Goal: Task Accomplishment & Management: Use online tool/utility

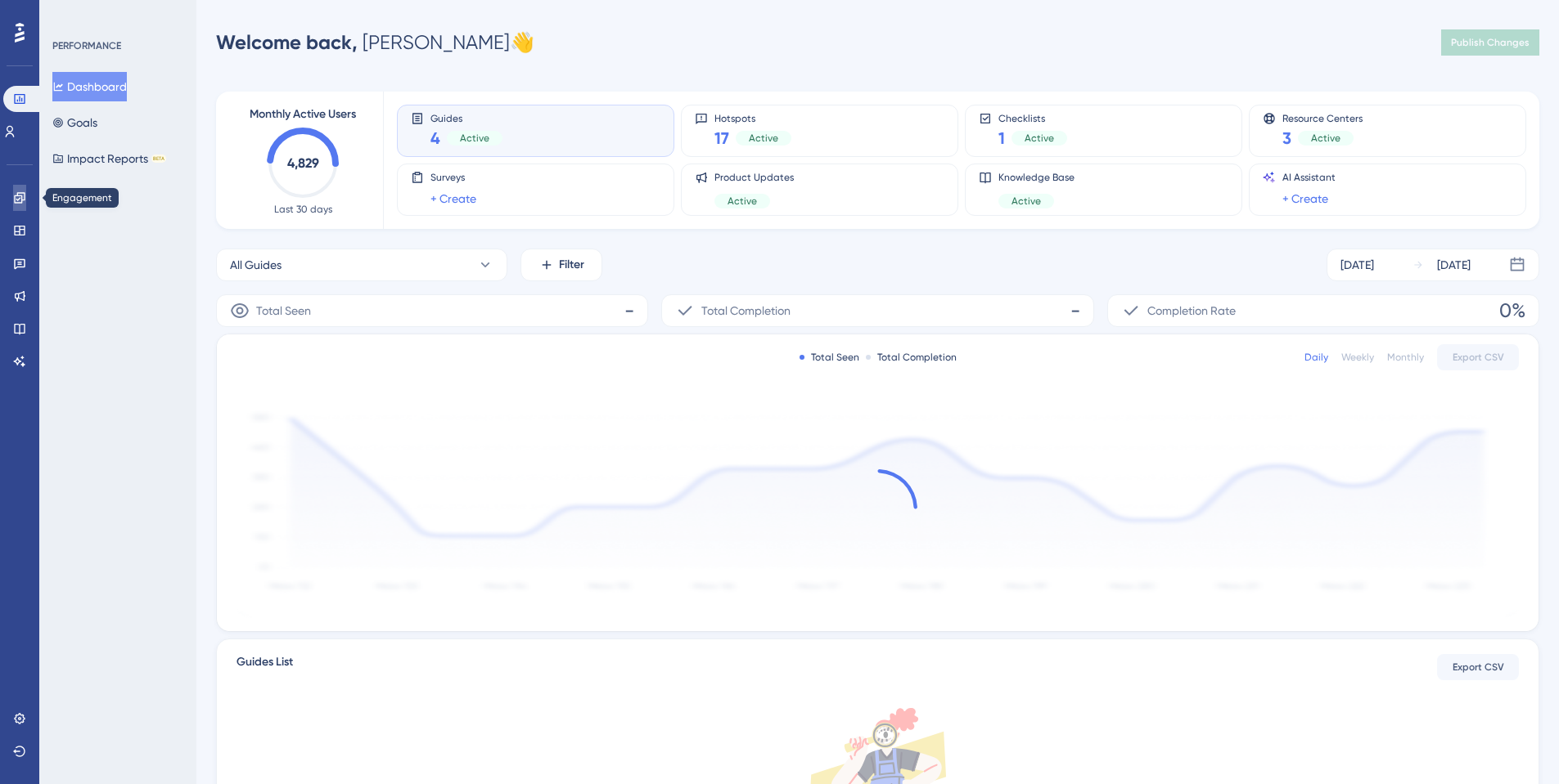
click at [13, 203] on link at bounding box center [19, 198] width 13 height 26
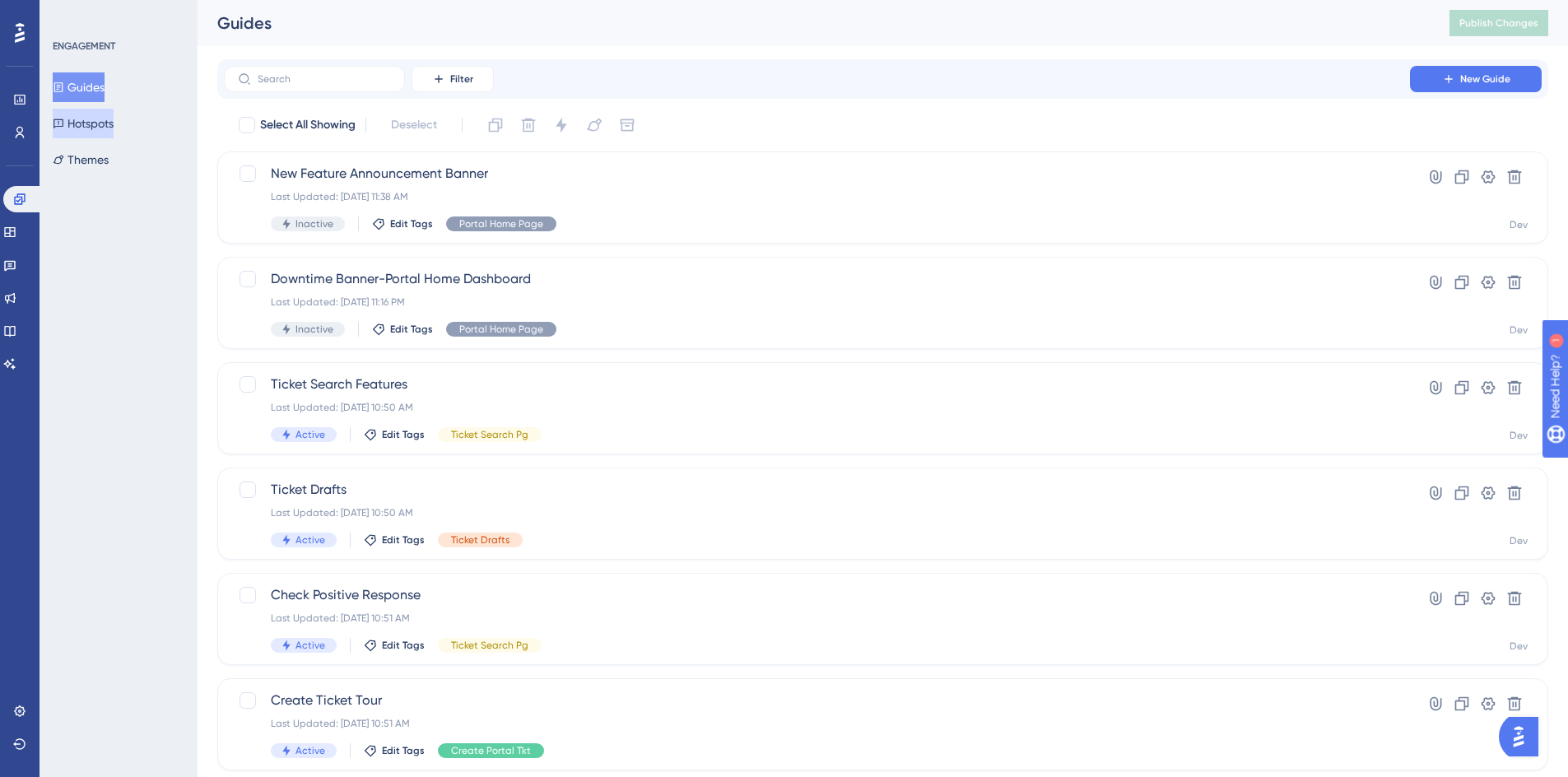
click at [96, 113] on button "Hotspots" at bounding box center [83, 123] width 61 height 30
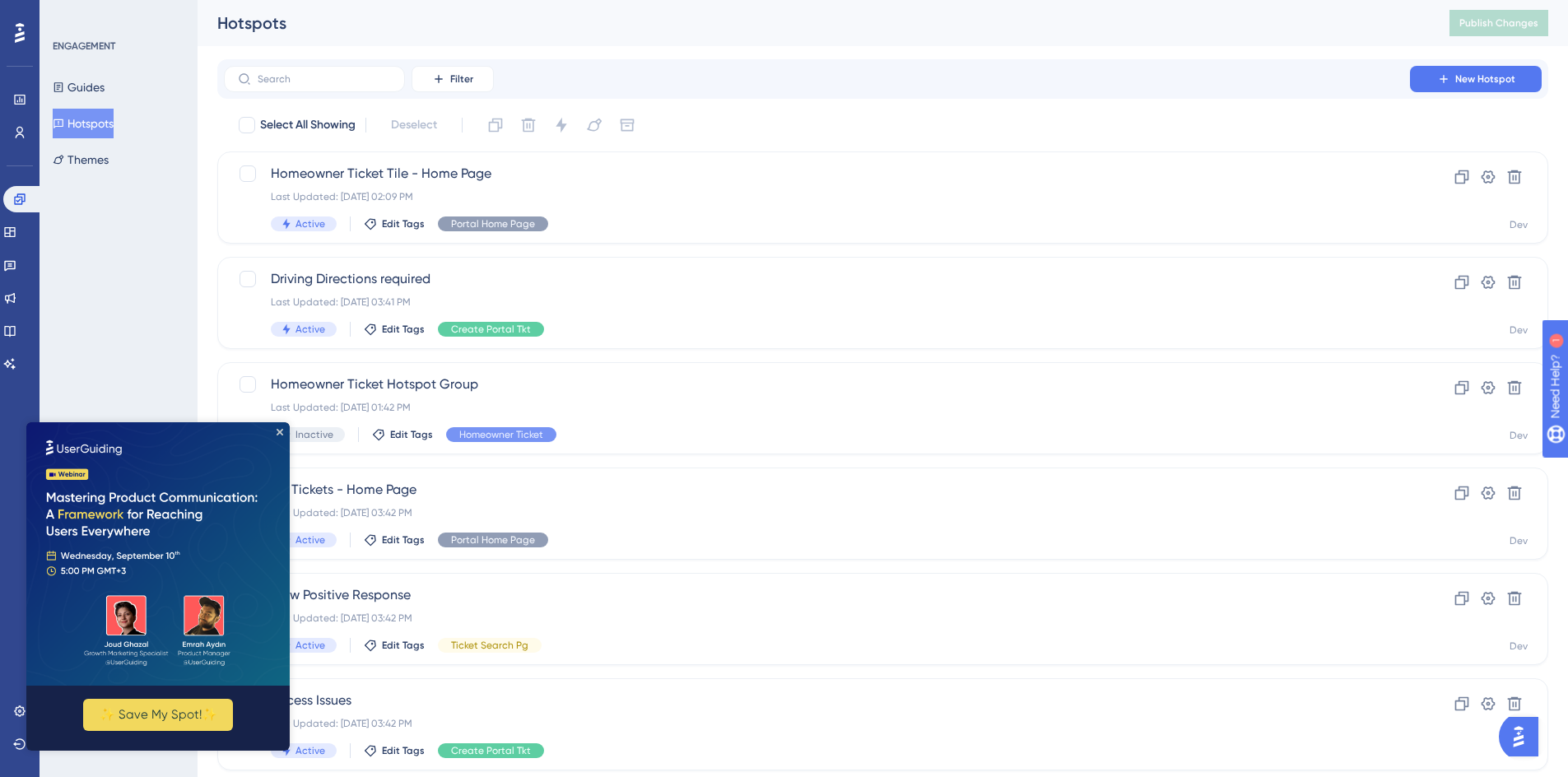
click at [272, 433] on img at bounding box center [157, 554] width 263 height 263
click at [282, 430] on icon "Close Preview" at bounding box center [280, 433] width 7 height 7
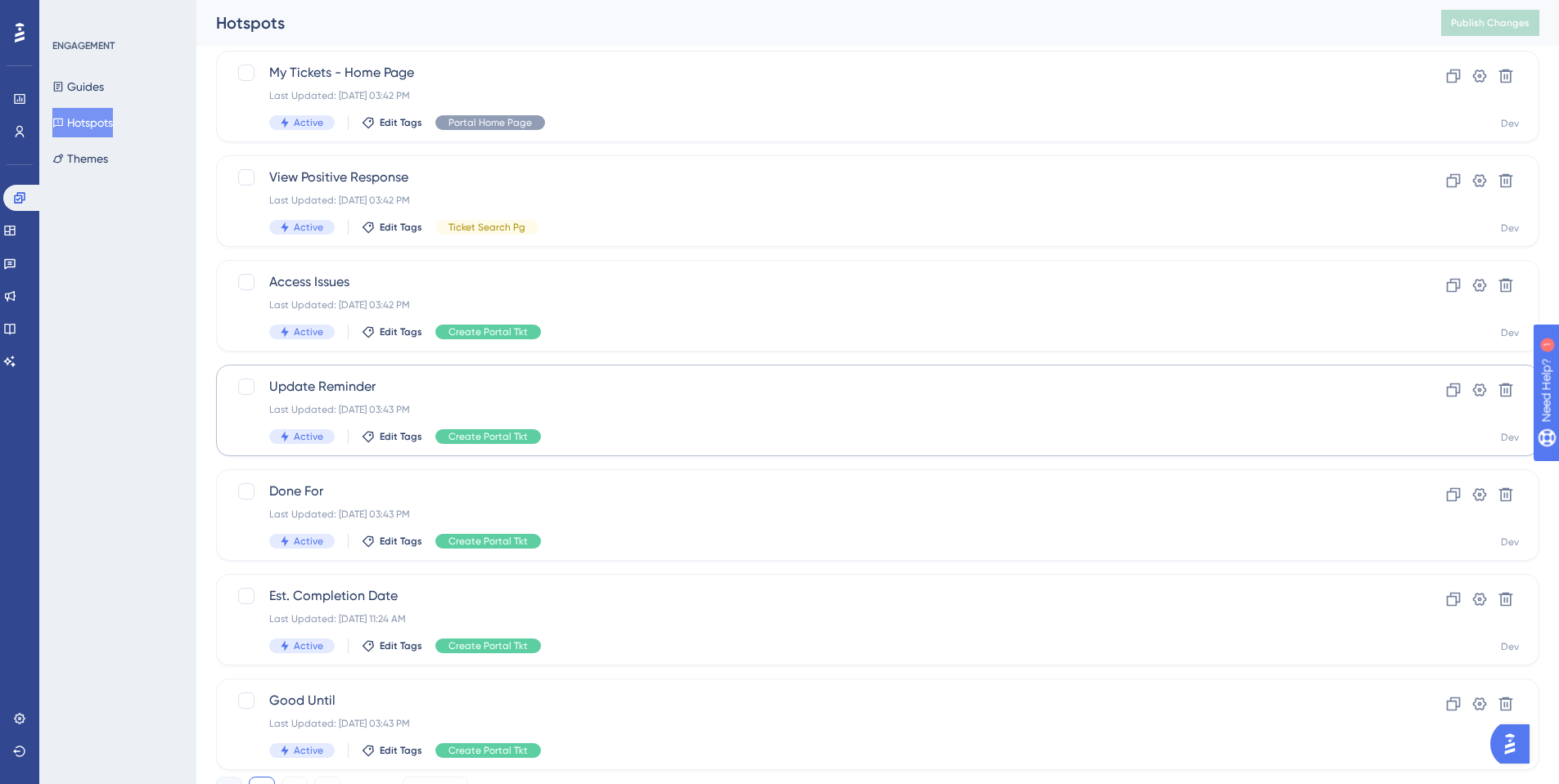
scroll to position [485, 0]
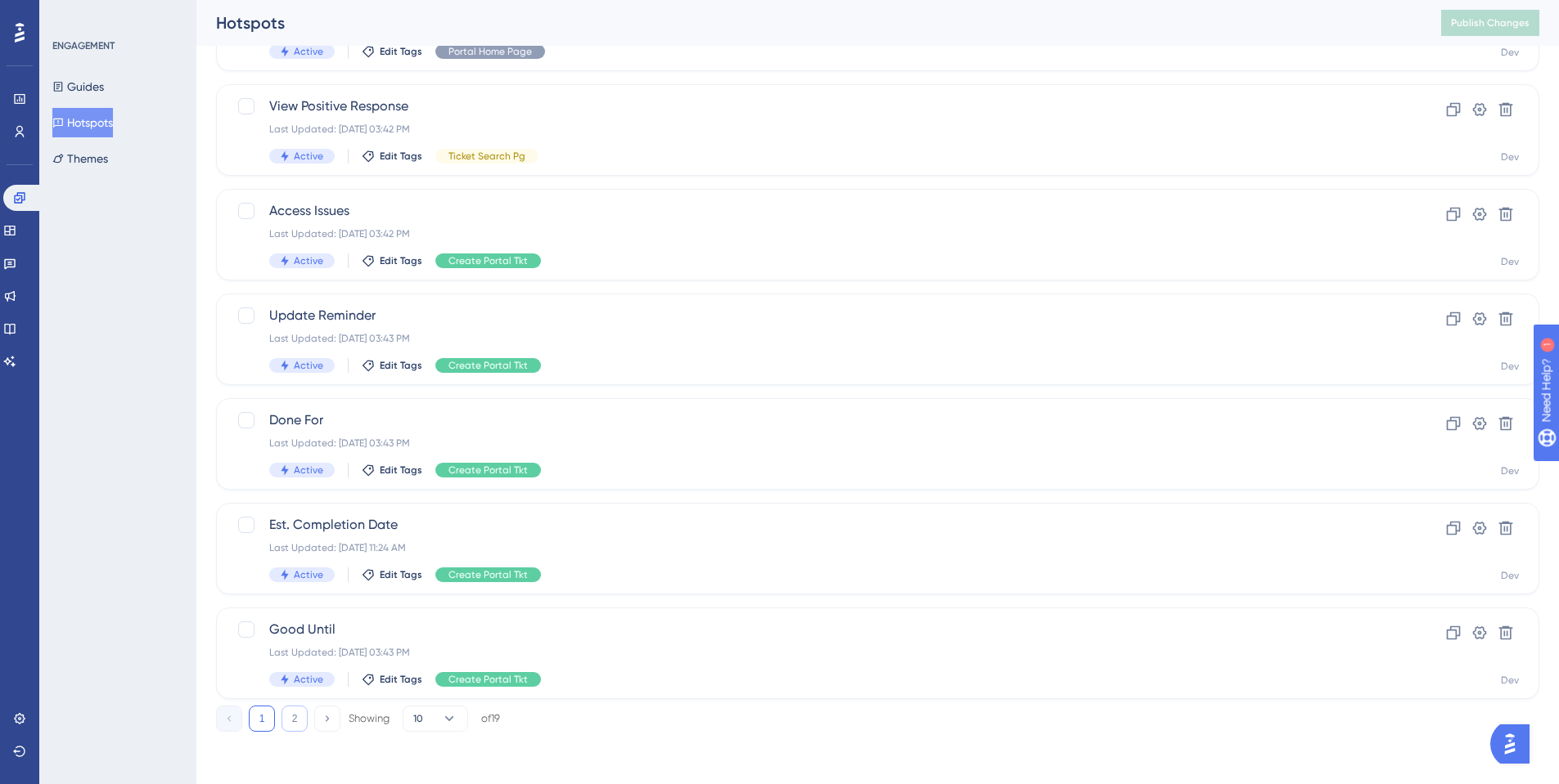
click at [286, 722] on button "2" at bounding box center [295, 719] width 26 height 26
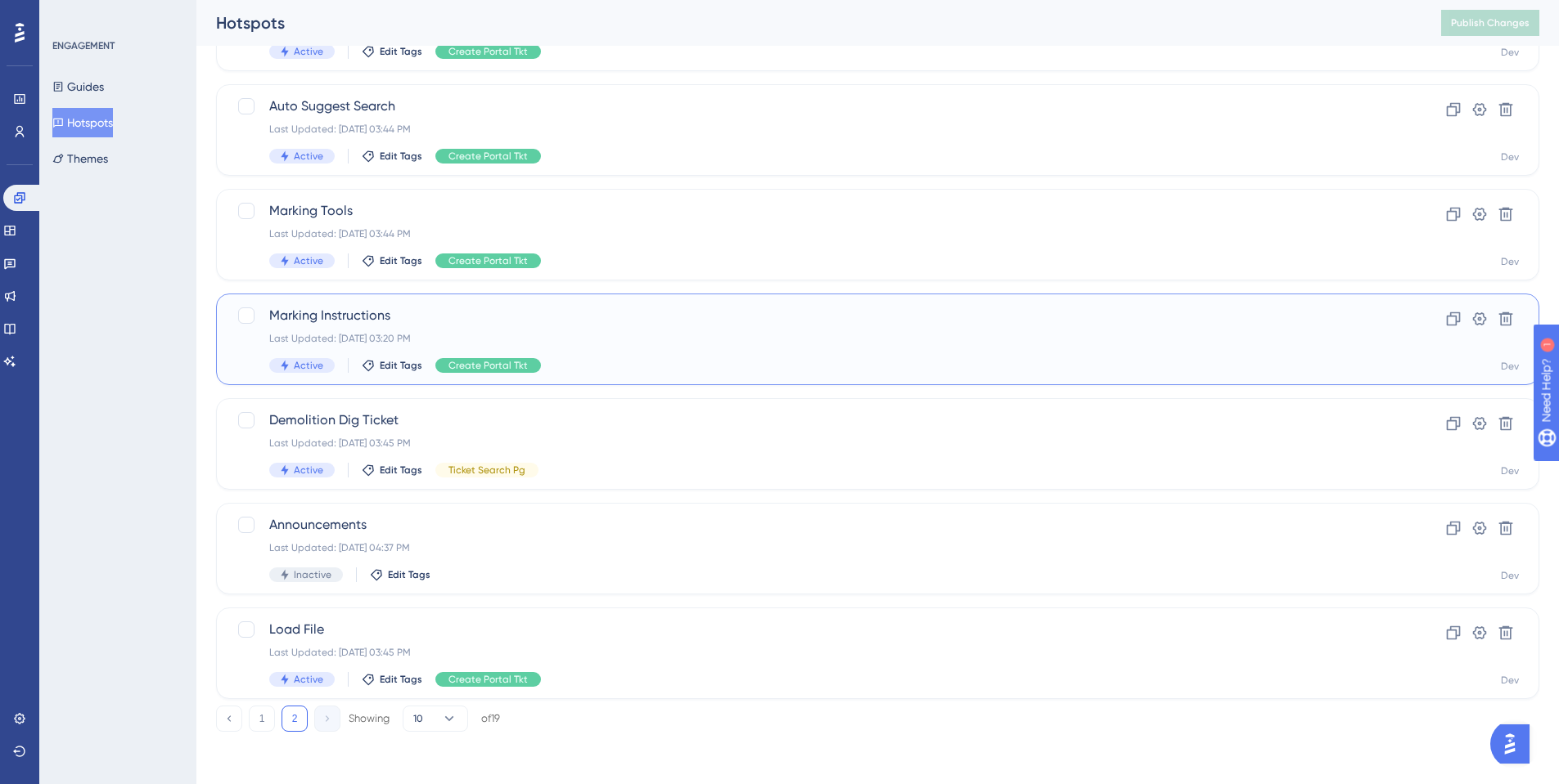
click at [359, 317] on span "Marking Instructions" at bounding box center [812, 315] width 1086 height 20
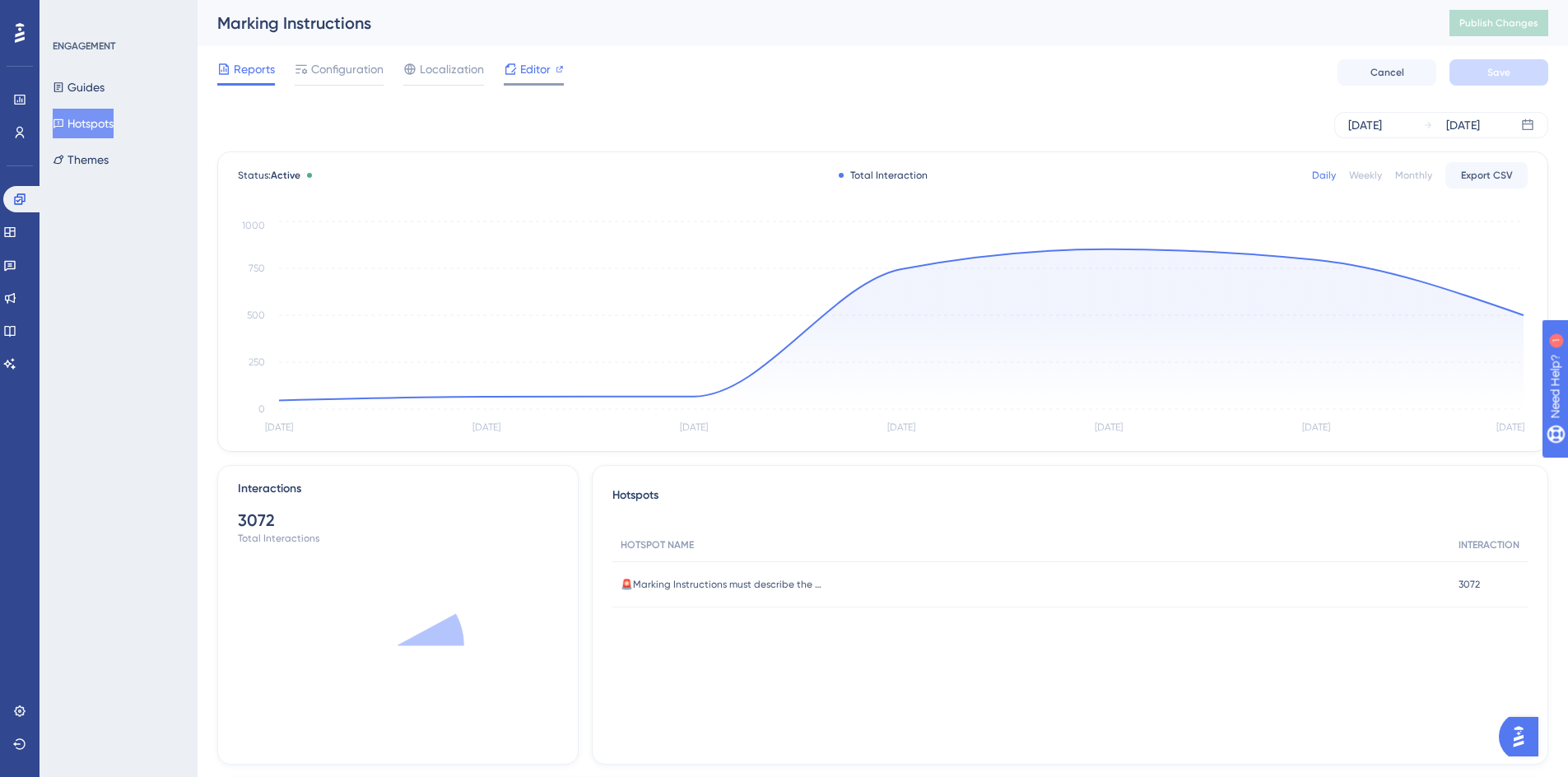
click at [536, 81] on div "Editor" at bounding box center [533, 72] width 60 height 26
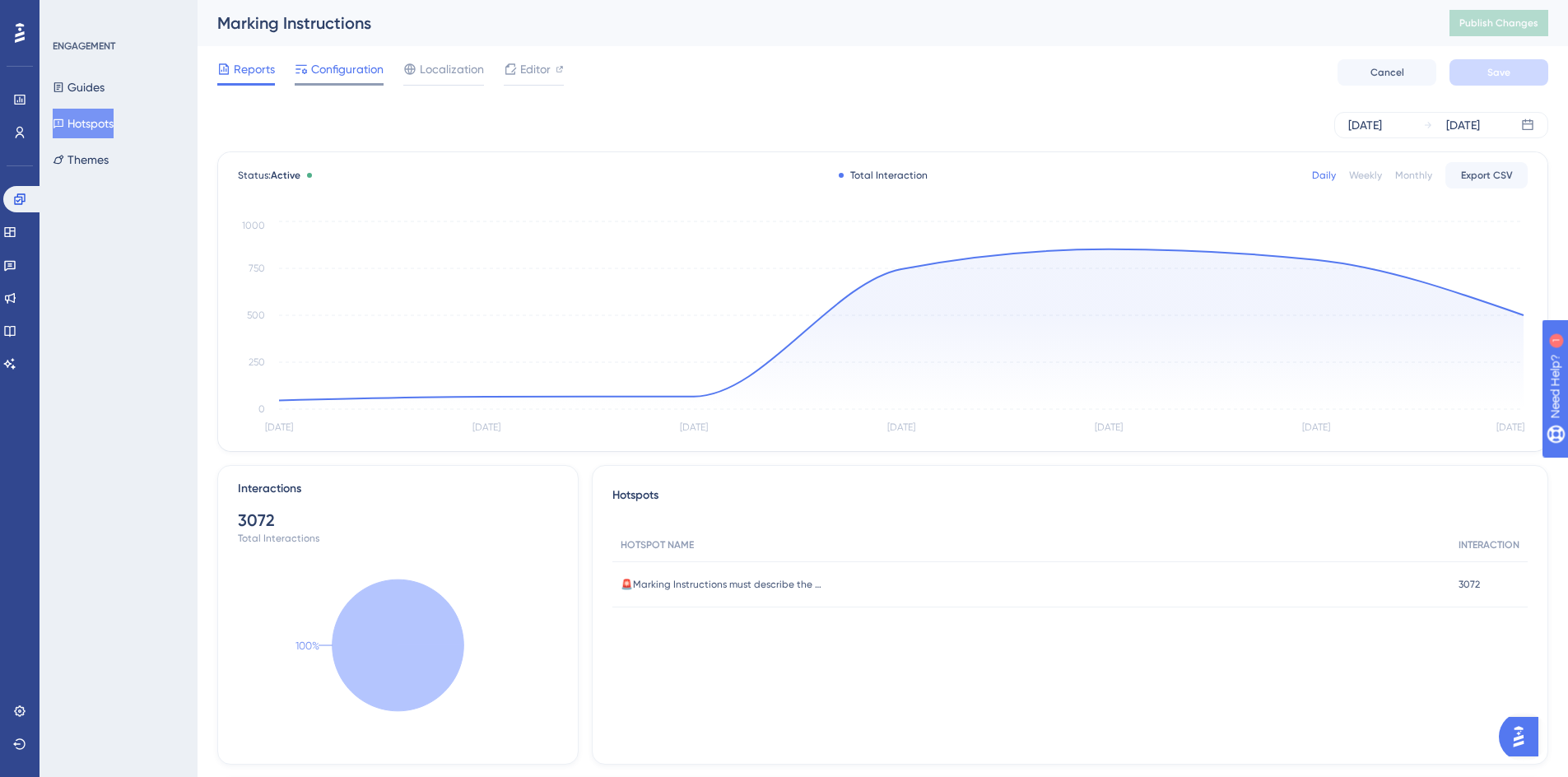
click at [352, 76] on span "Configuration" at bounding box center [347, 69] width 72 height 20
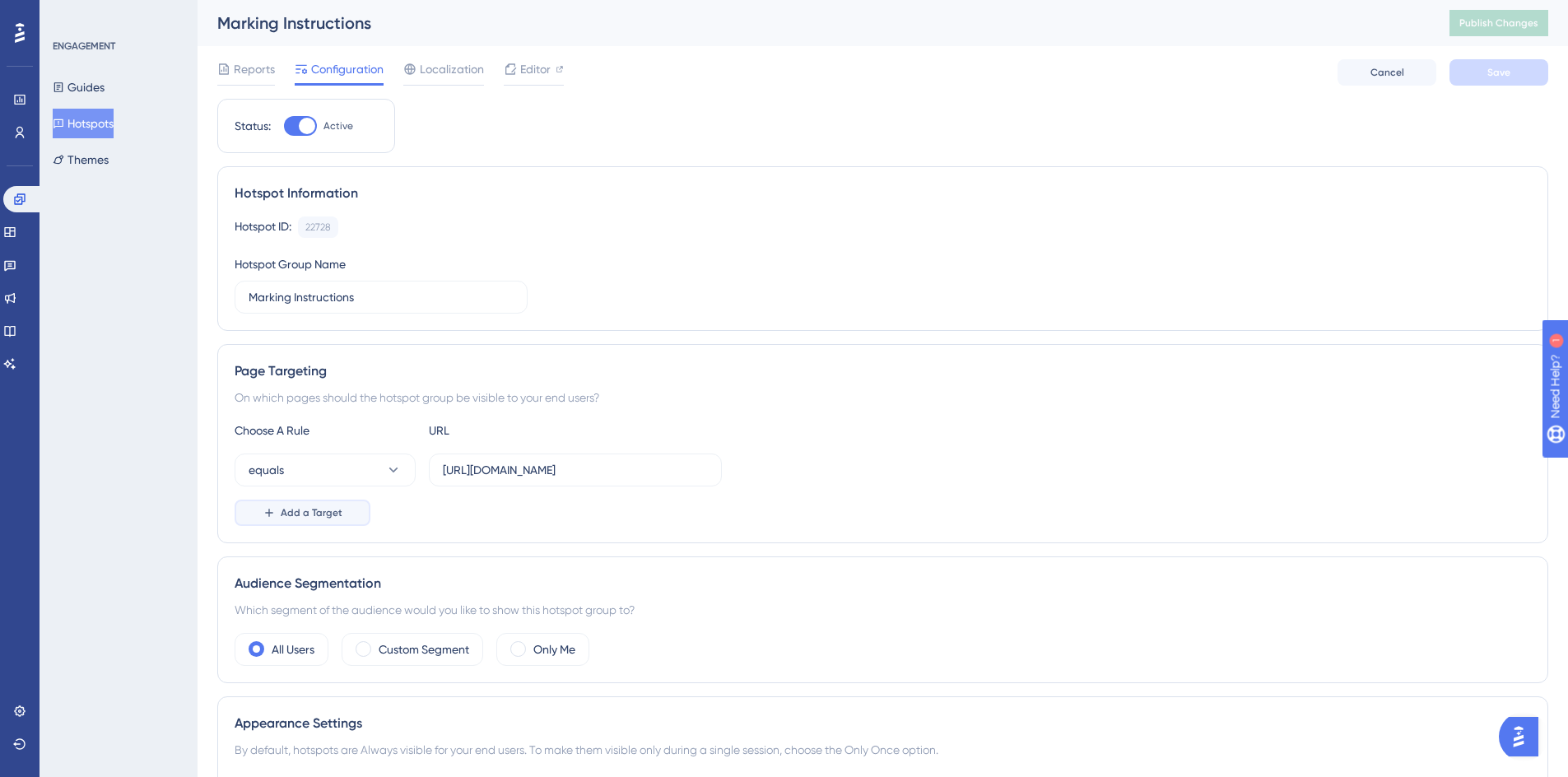
click at [291, 518] on span "Add a Target" at bounding box center [311, 513] width 62 height 13
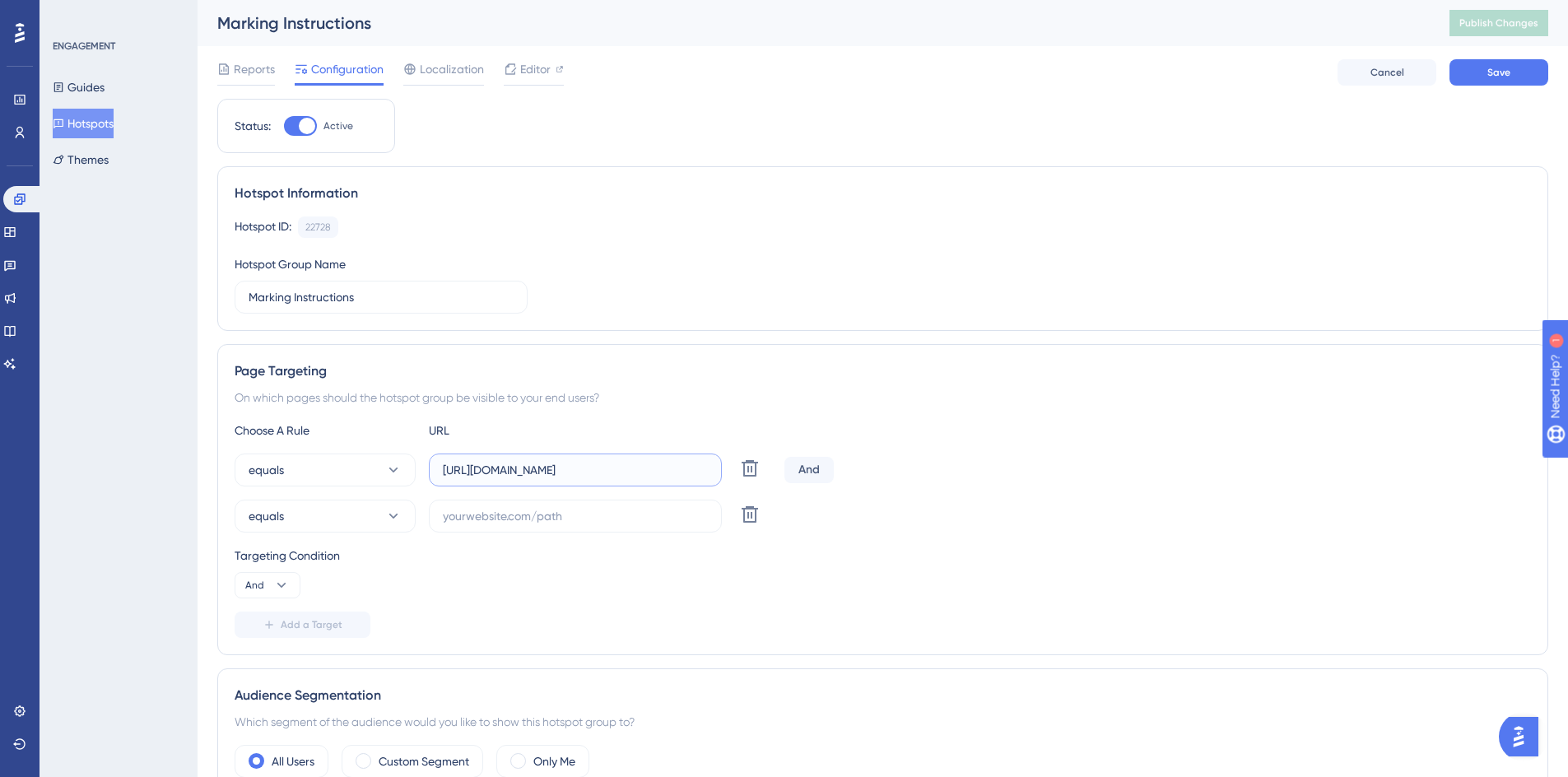
drag, startPoint x: 644, startPoint y: 473, endPoint x: 420, endPoint y: 459, distance: 224.4
click at [420, 459] on div "equals https://geoappv3.okie811.org/ui/ticket/add Delete" at bounding box center [506, 470] width 543 height 33
click at [493, 521] on input "text" at bounding box center [575, 516] width 265 height 18
paste input "https://geoappv3.okie811.org/ui/ticket/add"
click at [525, 516] on input "https://geoappv3.okie811.org/ui/ticket/add" at bounding box center [575, 516] width 265 height 18
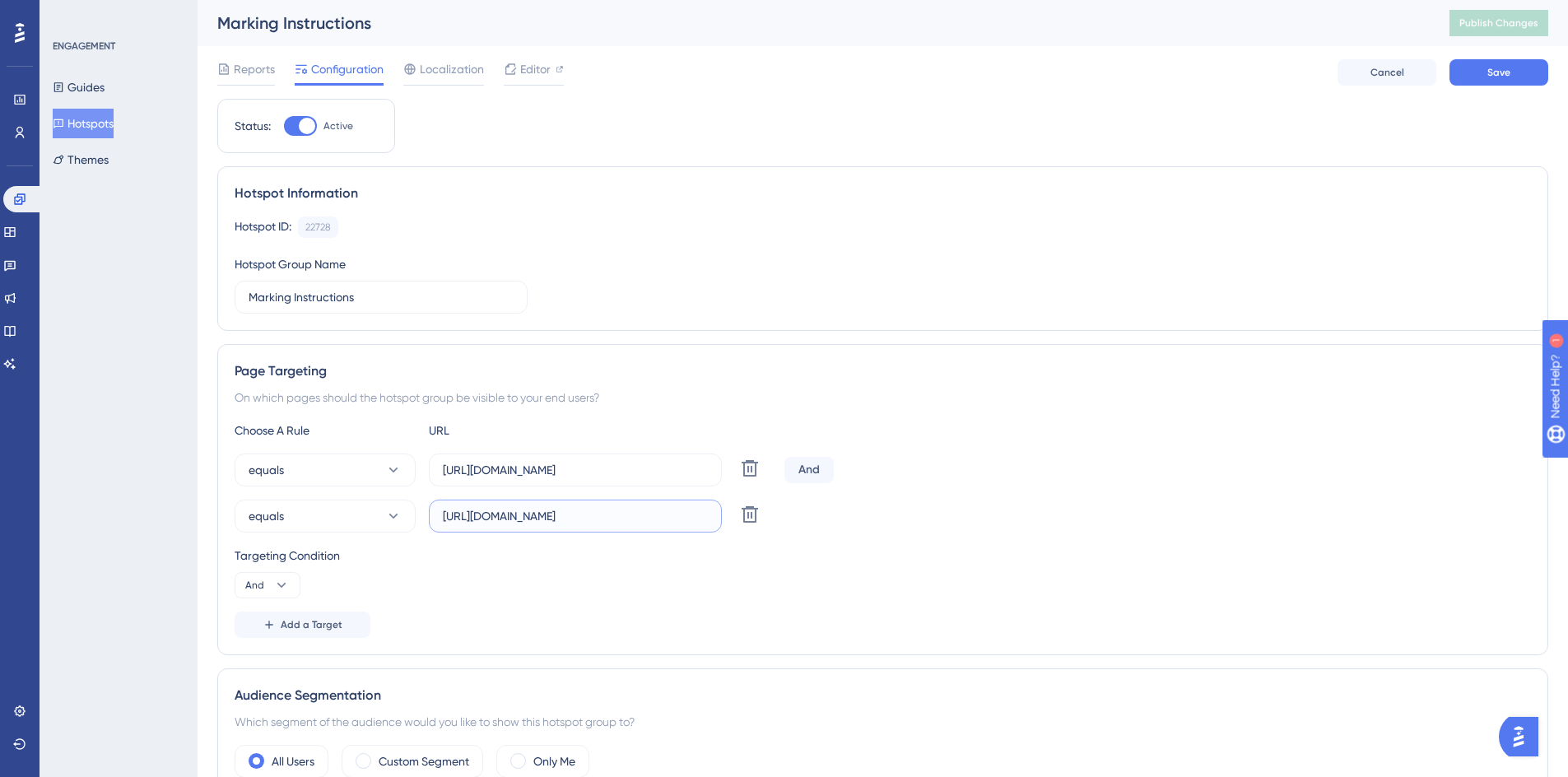
type input "https://geoappdev.okie811.org/ui/ticket/add"
click at [943, 555] on div "Targeting Condition" at bounding box center [883, 555] width 1296 height 20
click at [1504, 64] on button "Save" at bounding box center [1499, 72] width 99 height 26
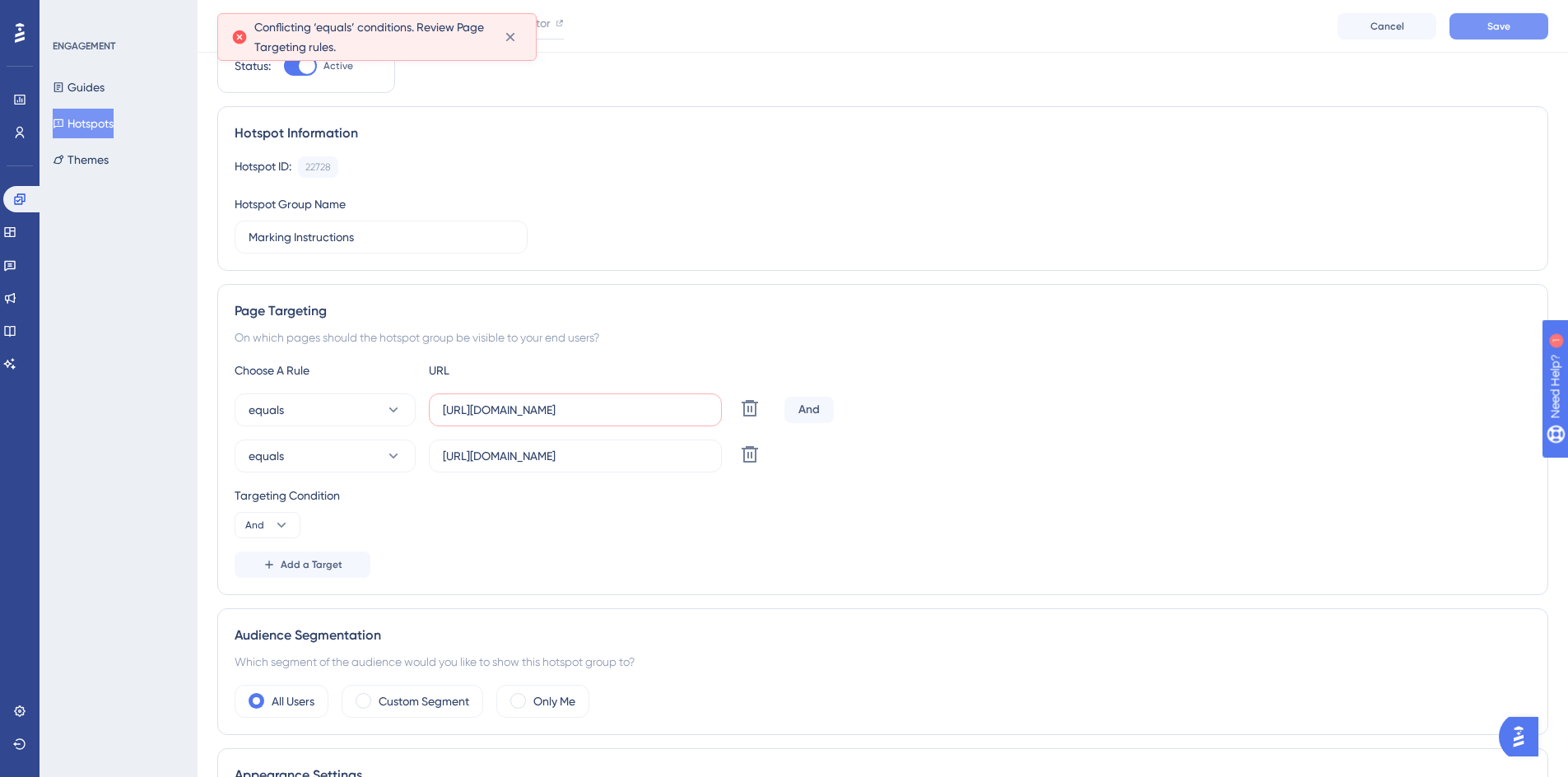
scroll to position [82, 0]
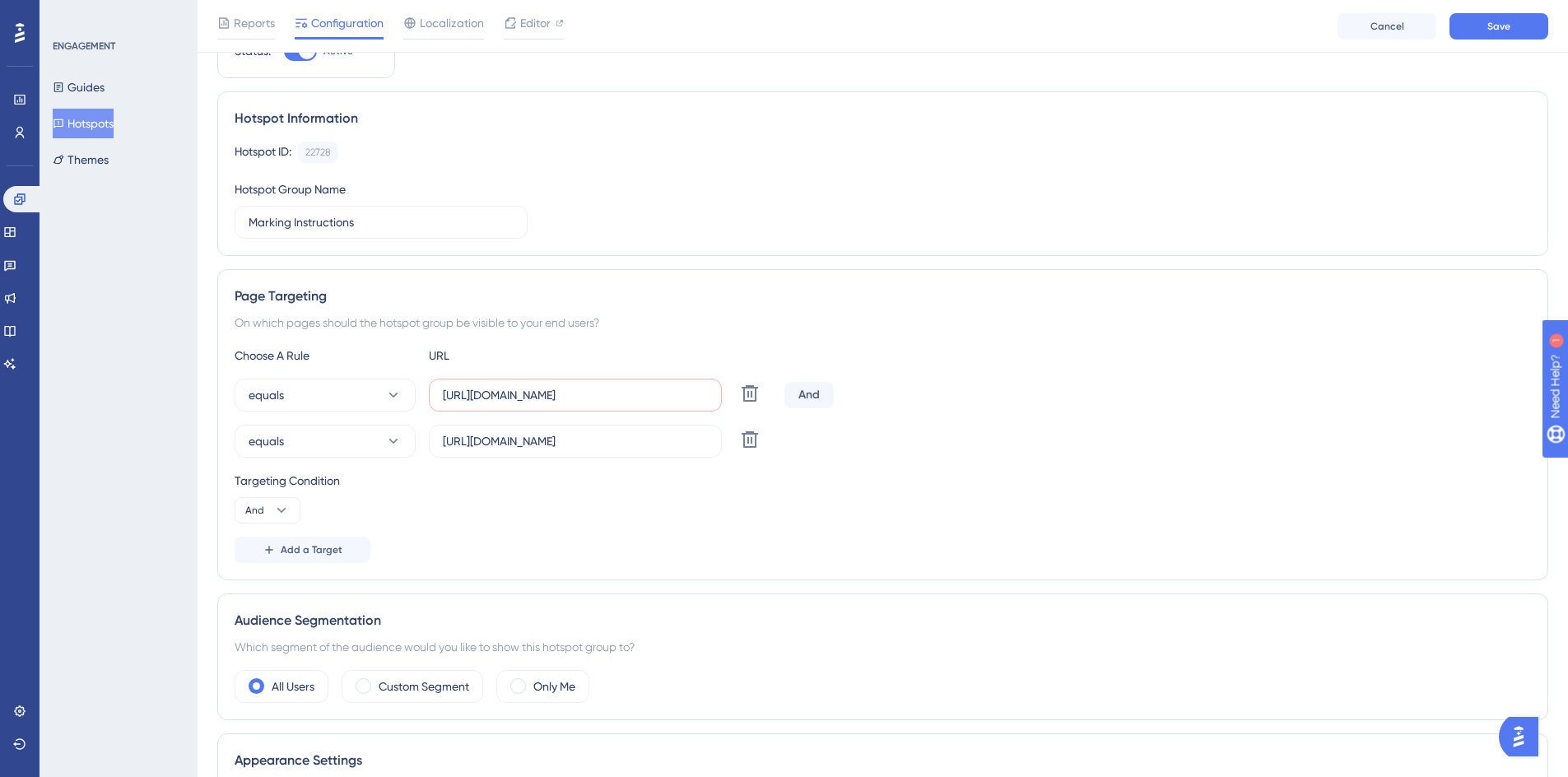
click at [819, 395] on div "And" at bounding box center [809, 395] width 50 height 26
click at [258, 512] on span "And" at bounding box center [255, 510] width 19 height 13
click at [263, 581] on span "Or" at bounding box center [258, 590] width 13 height 20
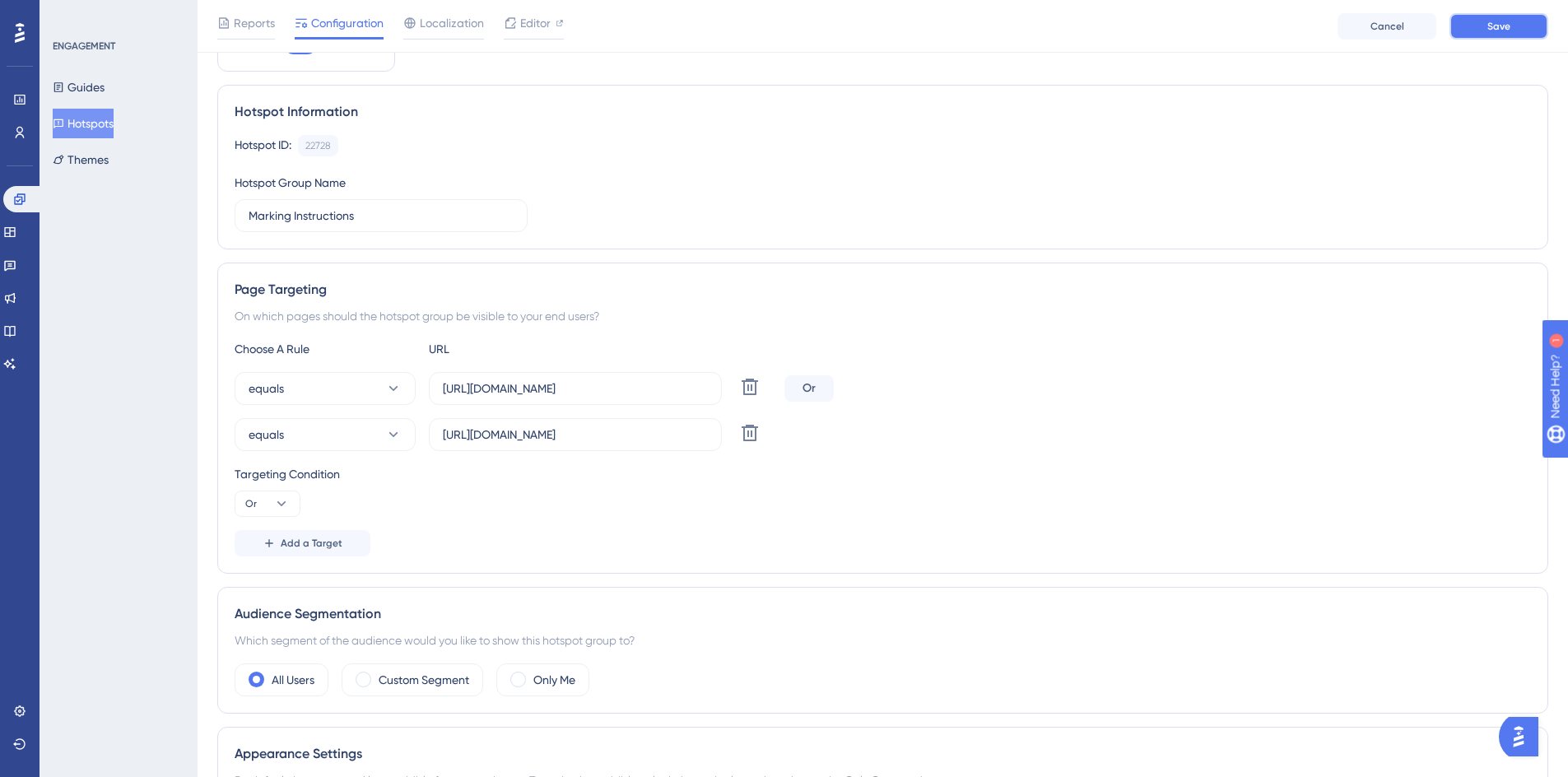
click at [1512, 34] on button "Save" at bounding box center [1499, 26] width 99 height 26
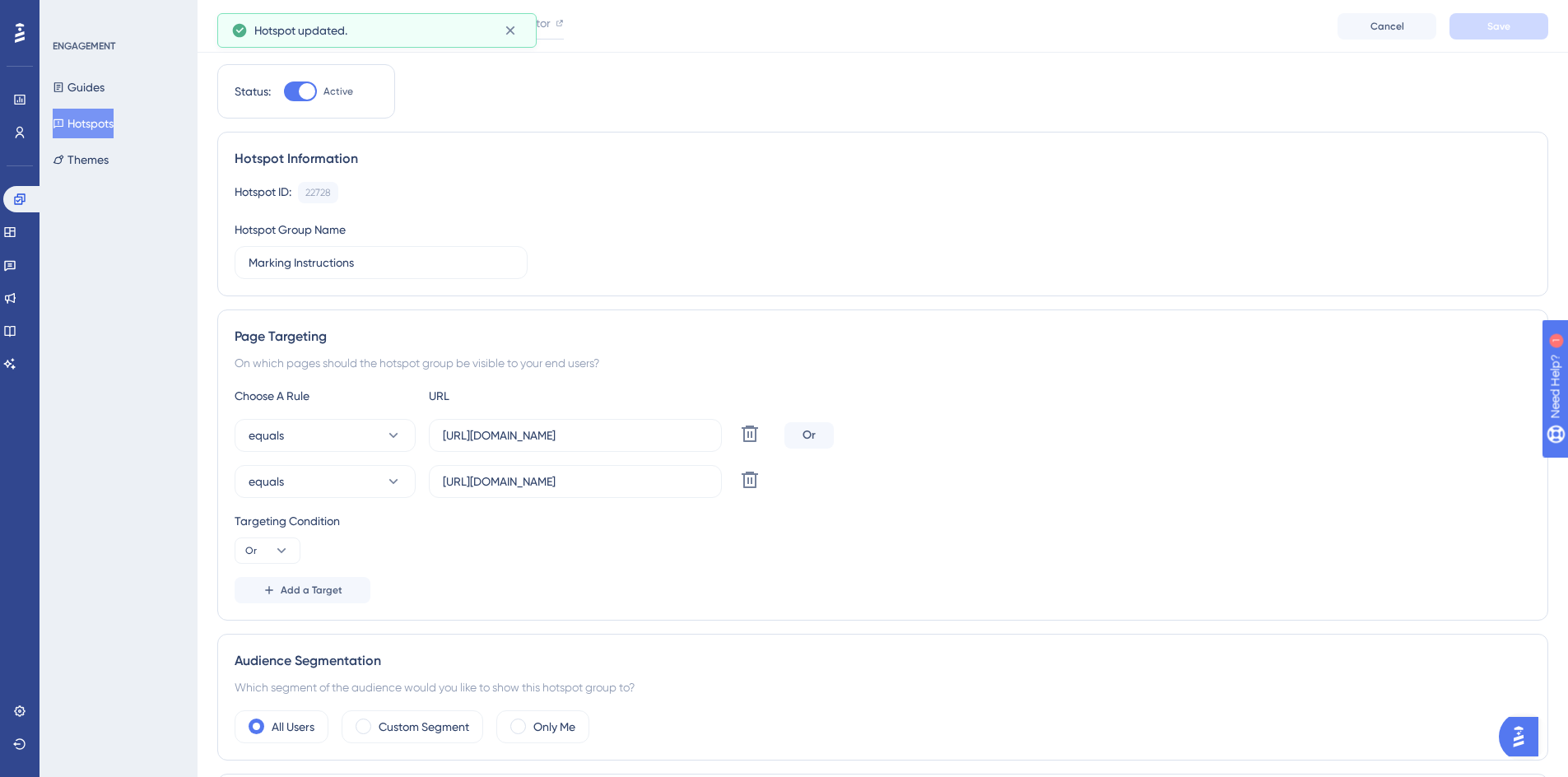
scroll to position [0, 0]
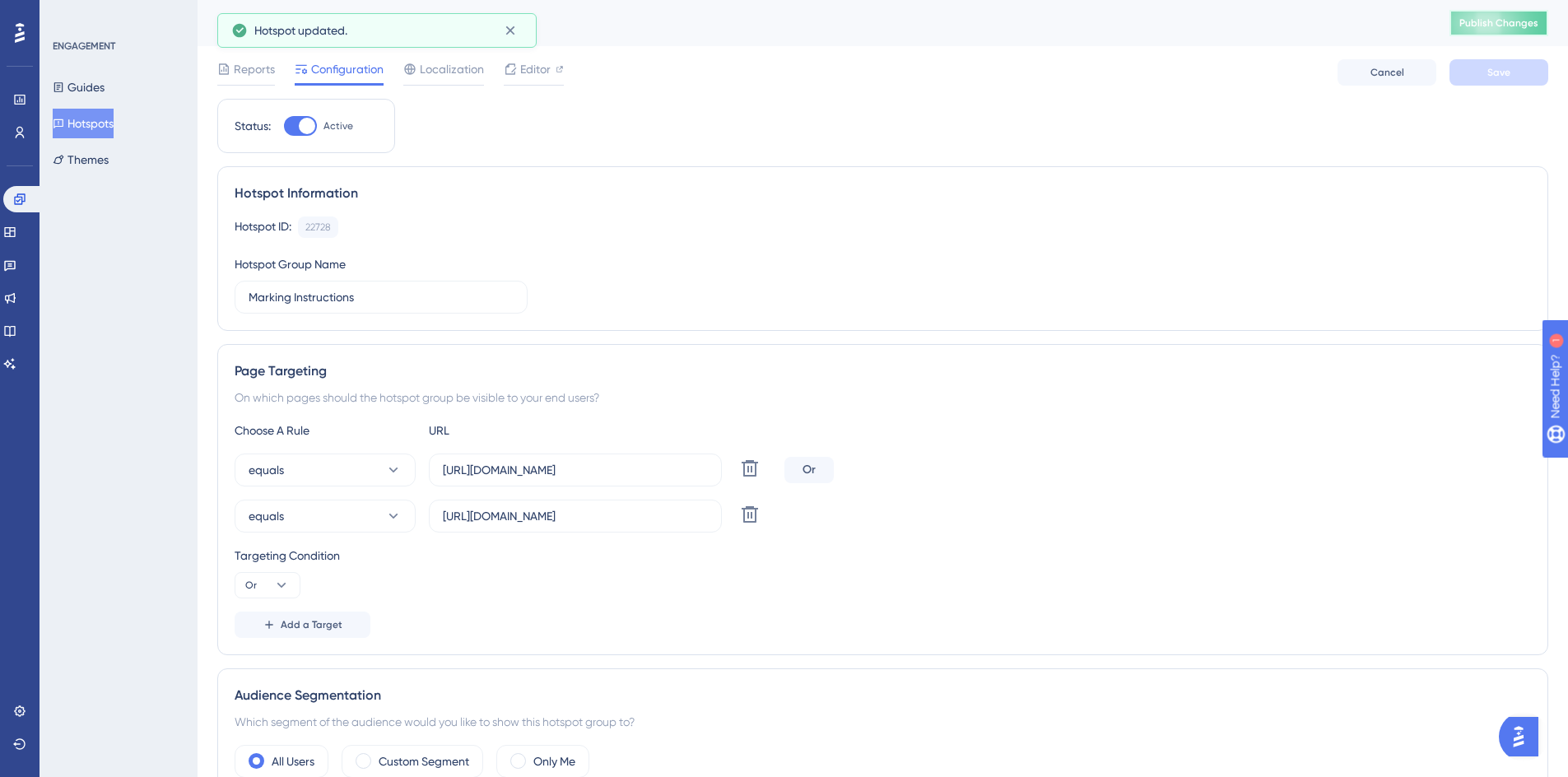
click at [1491, 18] on button "Publish Changes" at bounding box center [1499, 23] width 99 height 26
click at [526, 63] on span "Editor" at bounding box center [535, 69] width 30 height 20
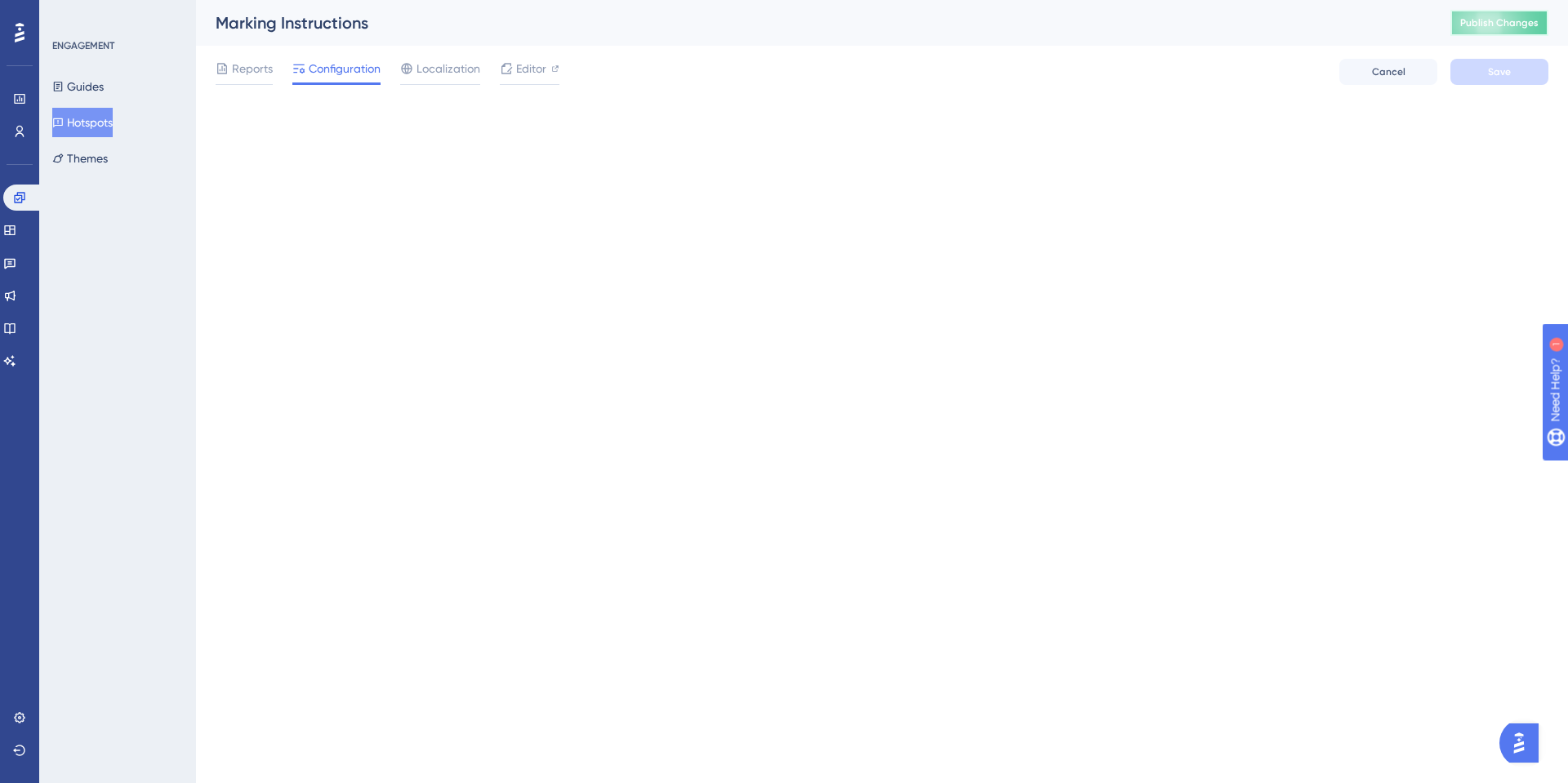
click at [1489, 16] on button "Publish Changes" at bounding box center [1499, 22] width 98 height 26
click at [1510, 23] on span "Publish Changes" at bounding box center [1499, 22] width 78 height 13
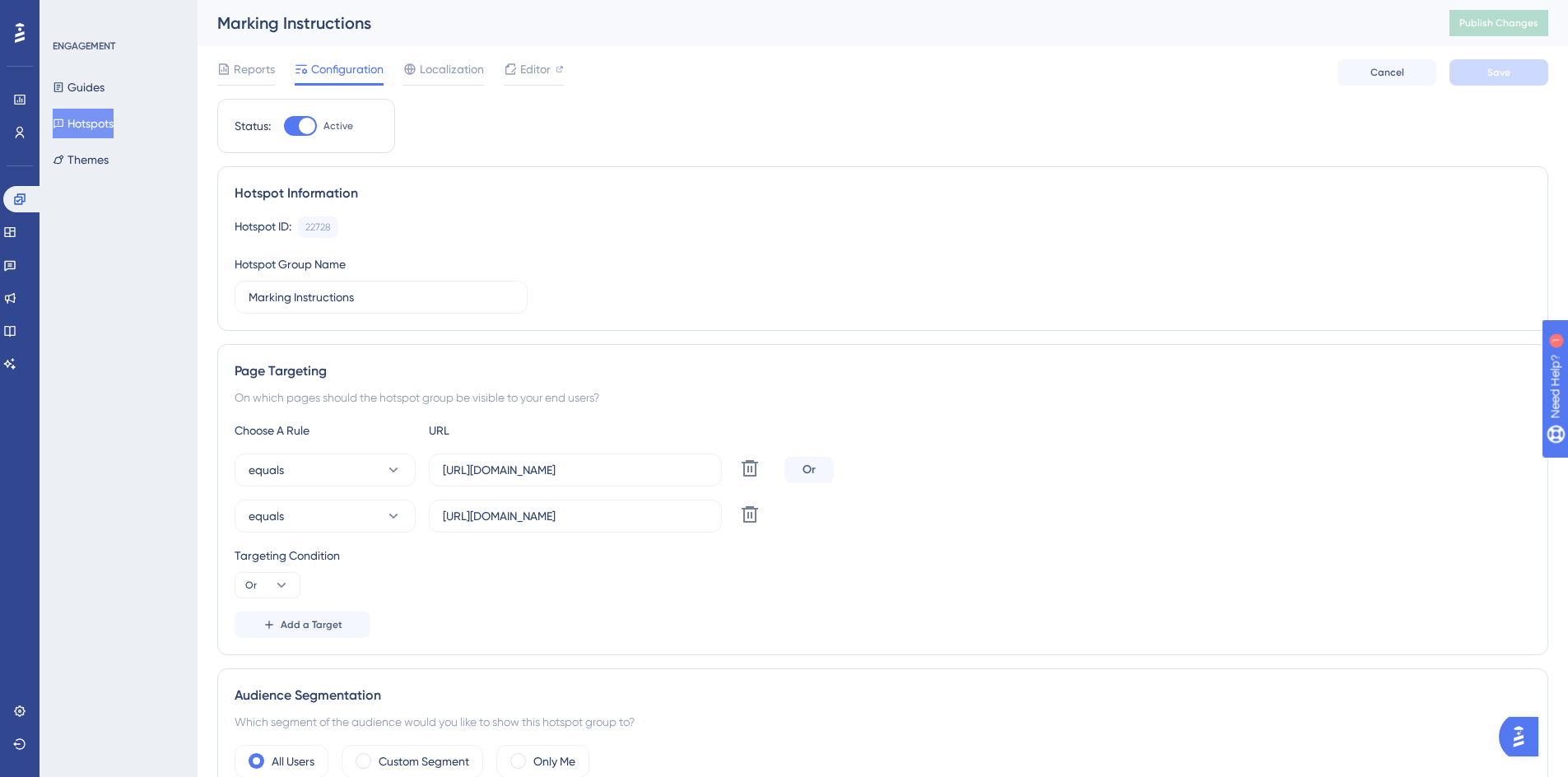
click at [103, 118] on button "Hotspots" at bounding box center [83, 123] width 61 height 30
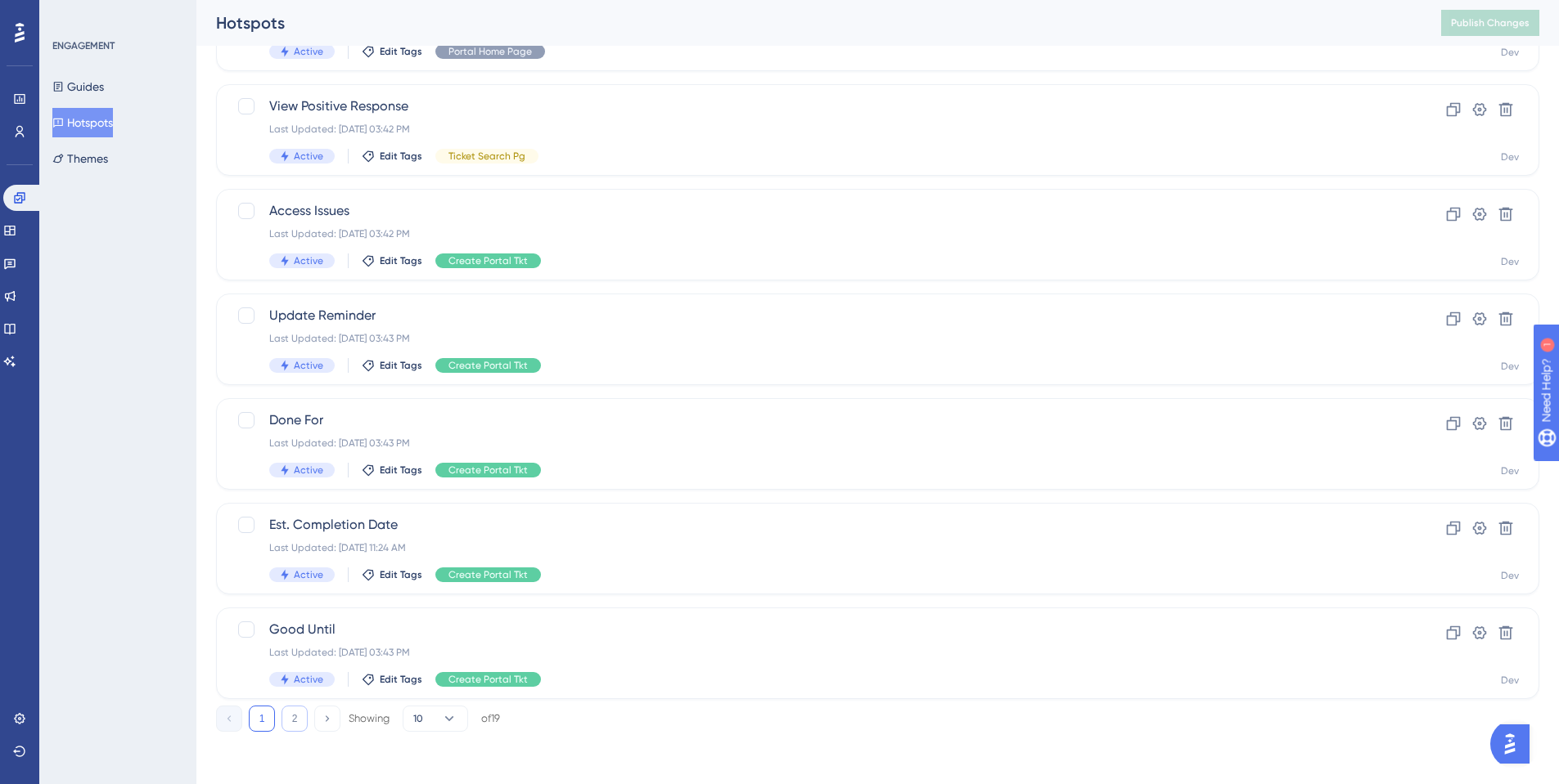
click at [290, 717] on button "2" at bounding box center [295, 719] width 26 height 26
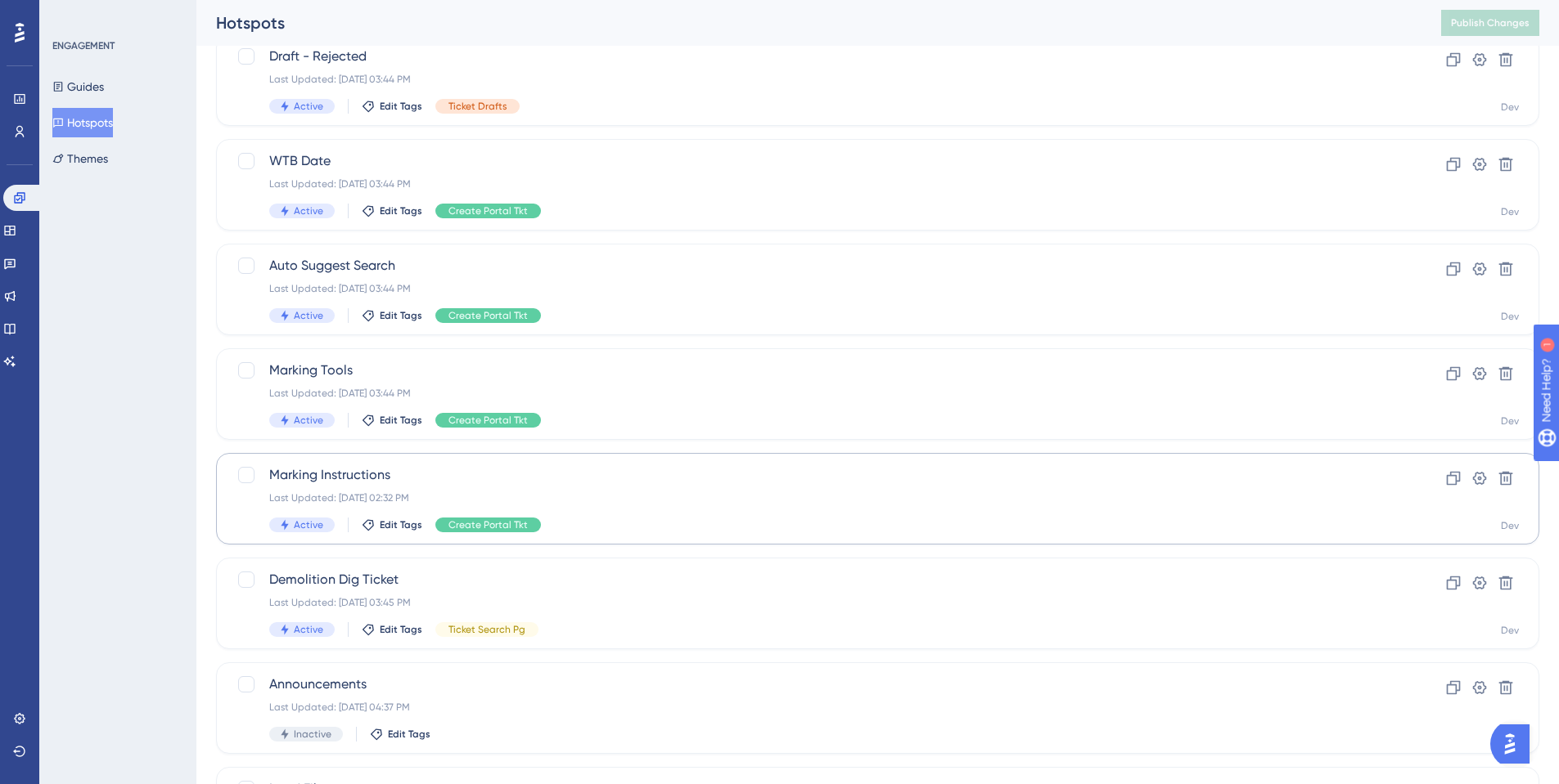
scroll to position [217, 0]
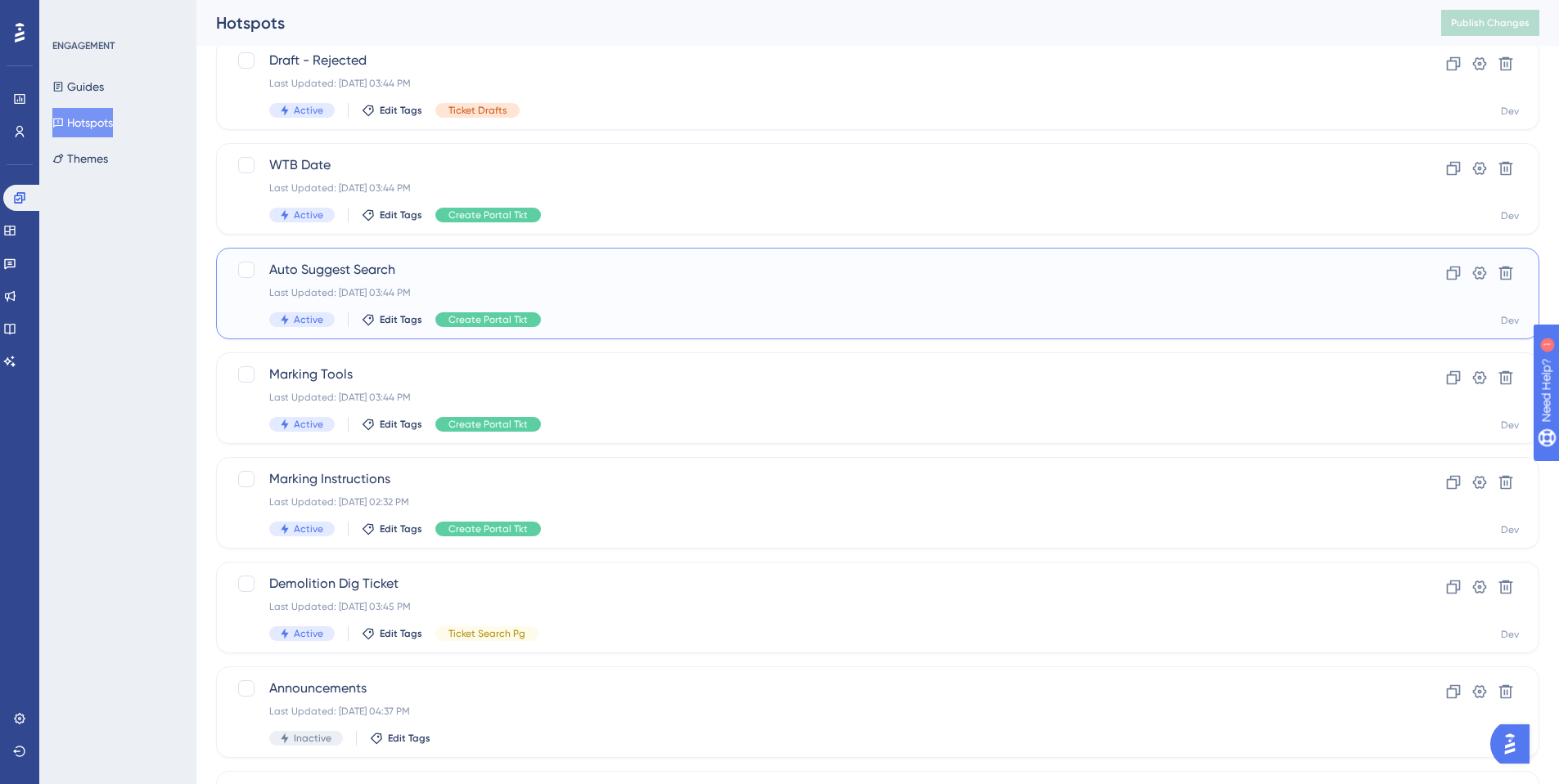
click at [353, 270] on span "Auto Suggest Search" at bounding box center [812, 269] width 1086 height 20
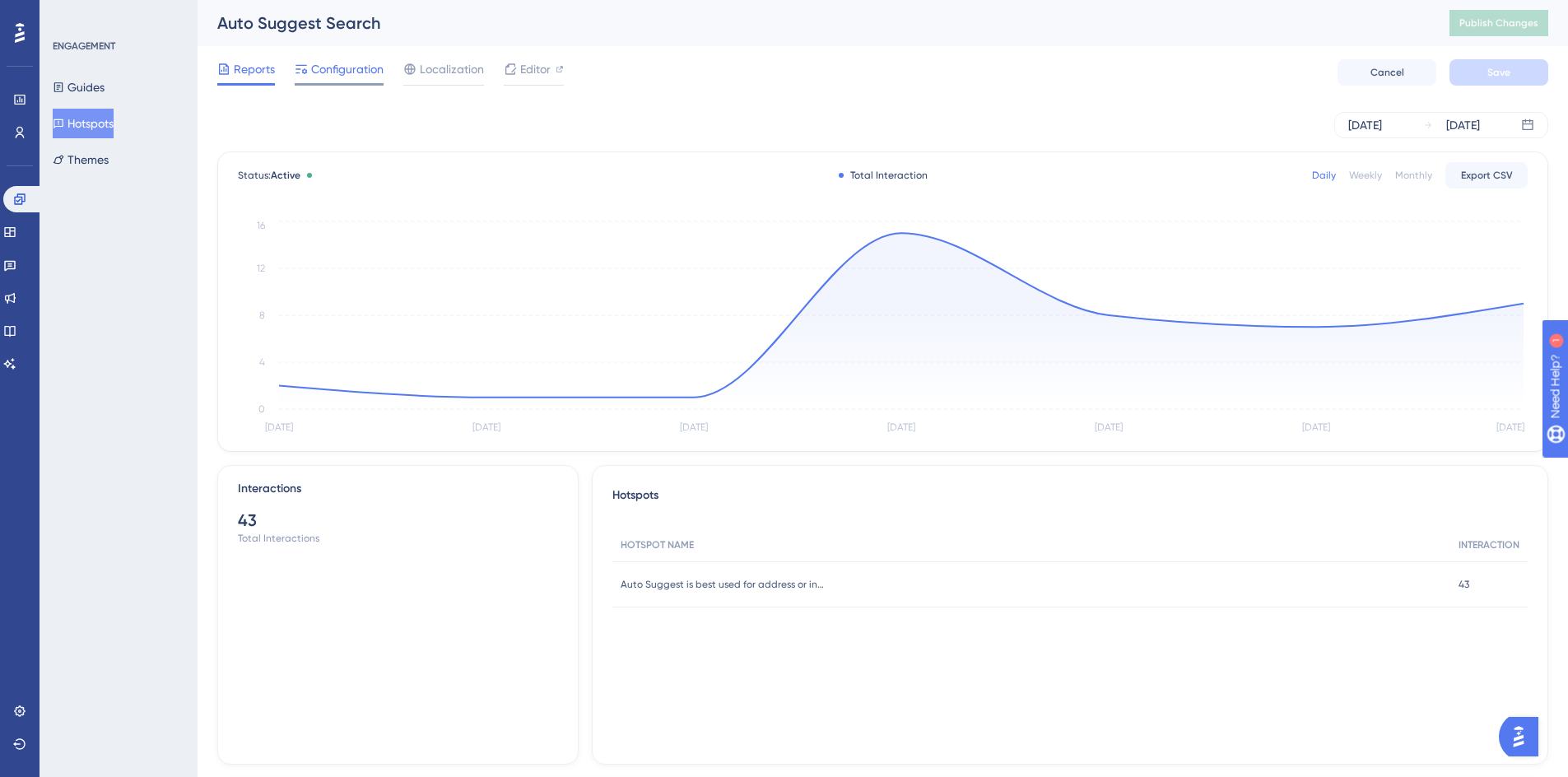
click at [376, 73] on span "Configuration" at bounding box center [347, 69] width 72 height 20
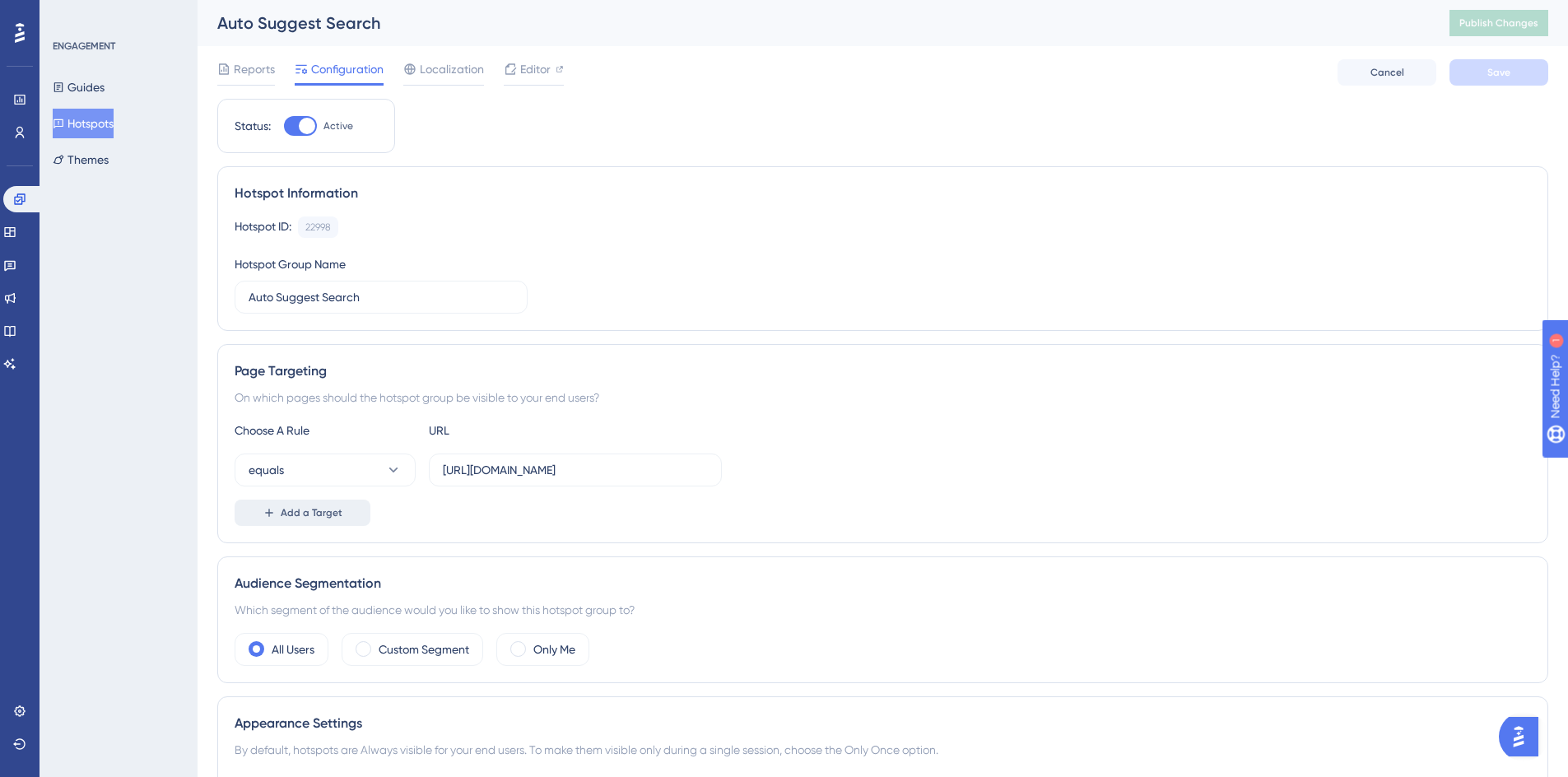
click at [292, 509] on span "Add a Target" at bounding box center [311, 513] width 62 height 13
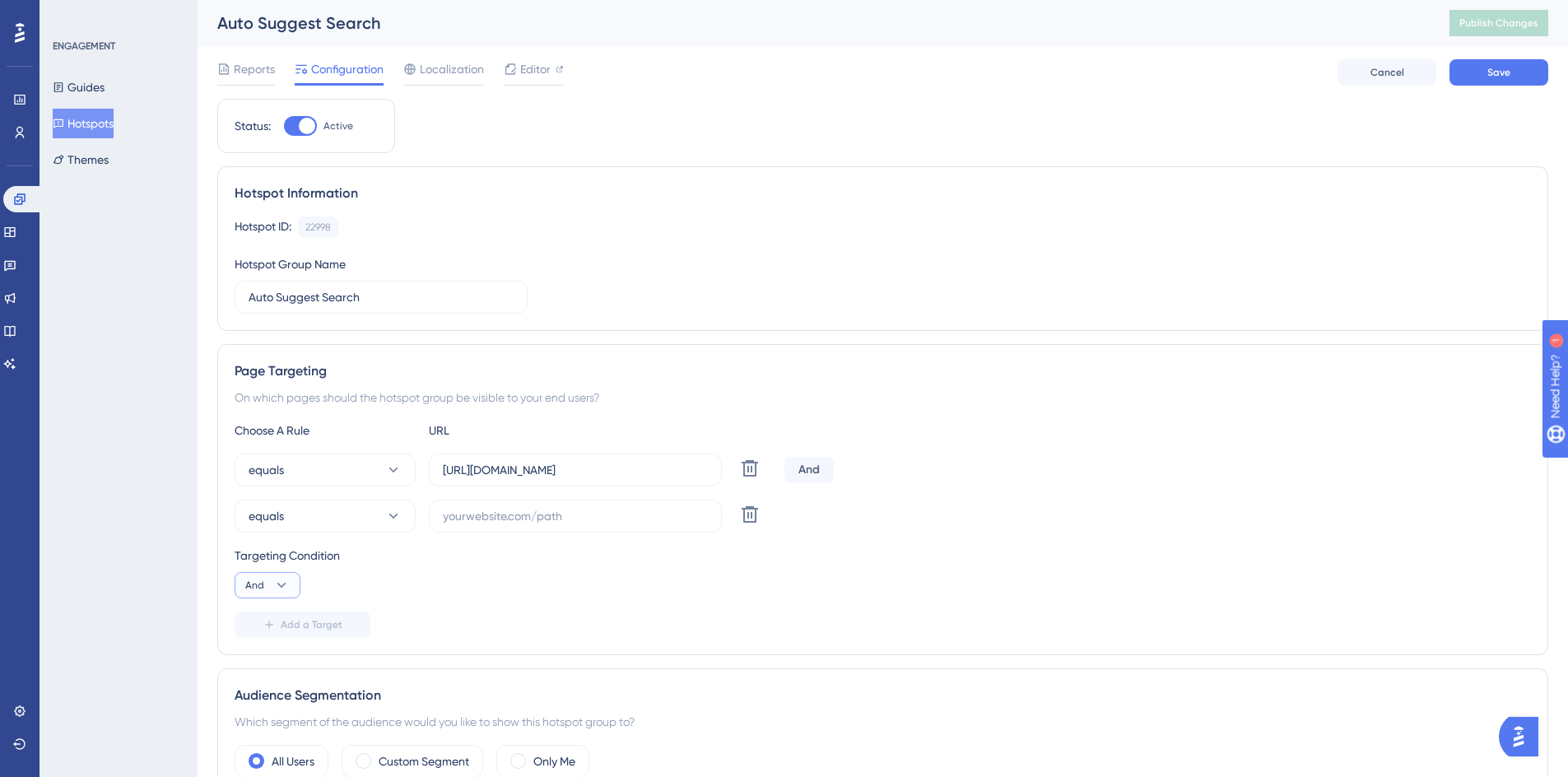
click at [284, 585] on icon at bounding box center [281, 586] width 9 height 5
click at [264, 661] on span "Or" at bounding box center [258, 665] width 13 height 20
drag, startPoint x: 680, startPoint y: 470, endPoint x: 440, endPoint y: 471, distance: 240.0
click at [440, 471] on label "https://geoappv3.okie811.org/ui/ticket/add" at bounding box center [575, 470] width 293 height 33
click at [466, 512] on input "text" at bounding box center [575, 516] width 265 height 18
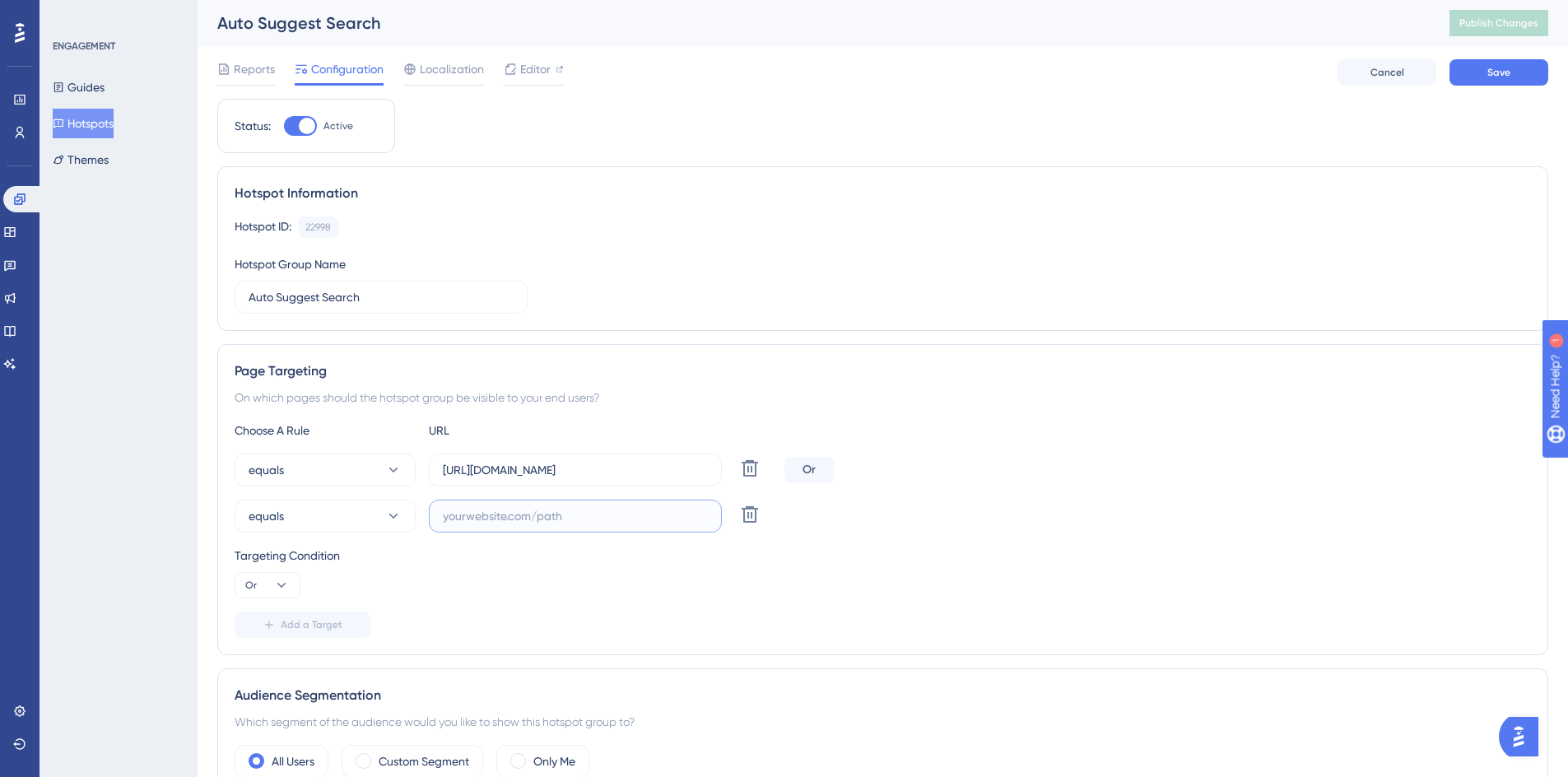
paste input "https://geoappv3.okie811.org/ui/ticket/add"
click at [525, 520] on input "https://geoappv3.okie811.org/ui/ticket/add" at bounding box center [575, 516] width 265 height 18
type input "https://geoappdev.okie811.org/ui/ticket/add"
click at [958, 491] on div "equals https://geoappv3.okie811.org/ui/ticket/add Delete Or equals https://geoa…" at bounding box center [883, 493] width 1296 height 79
click at [1499, 75] on span "Save" at bounding box center [1499, 72] width 23 height 13
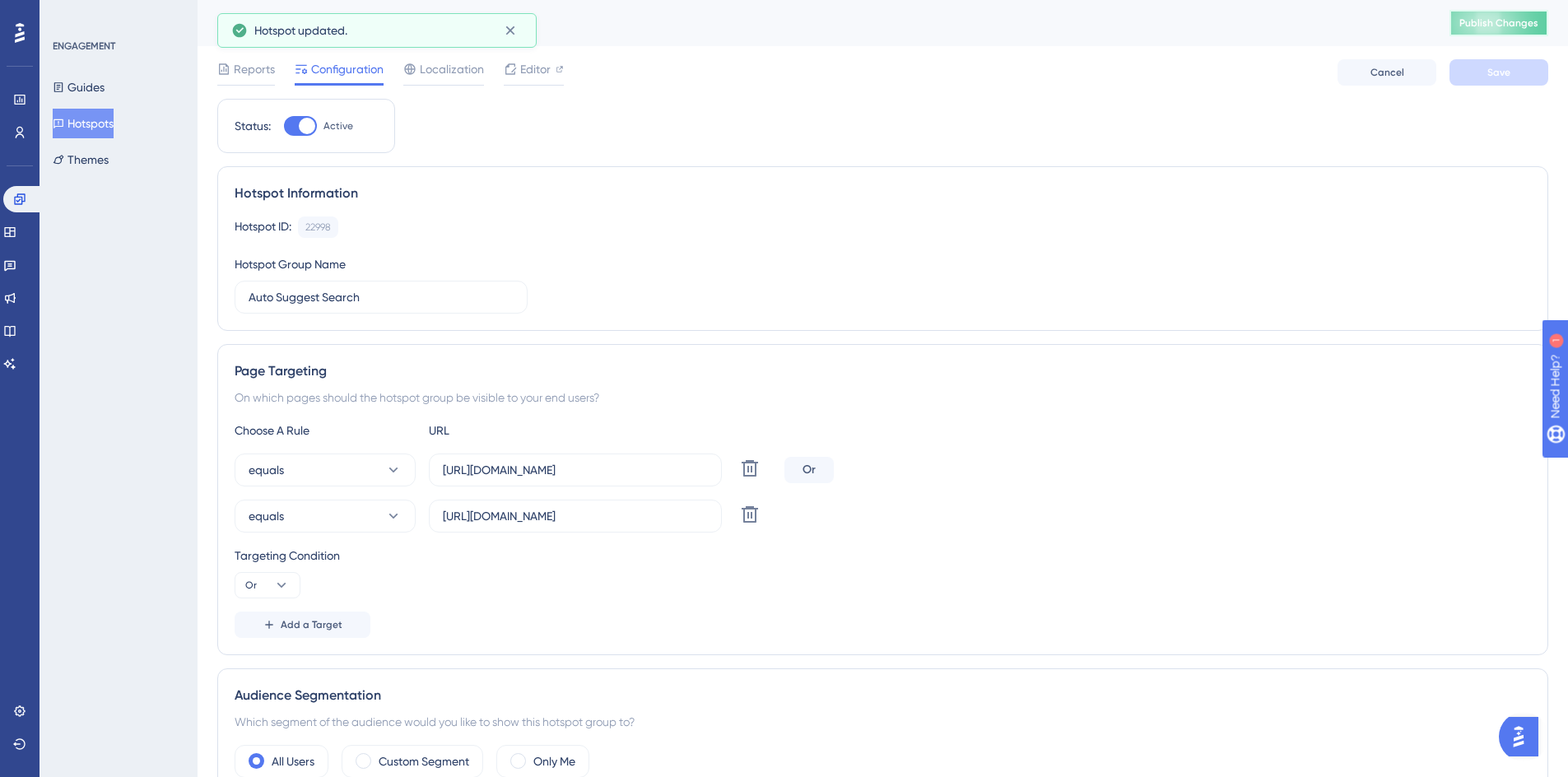
click at [1524, 22] on span "Publish Changes" at bounding box center [1499, 23] width 79 height 13
click at [536, 69] on span "Editor" at bounding box center [535, 69] width 30 height 20
click at [1498, 27] on span "Publish Changes" at bounding box center [1499, 23] width 79 height 13
click at [533, 73] on span "Editor" at bounding box center [535, 69] width 30 height 20
click at [1512, 21] on span "Publish Changes" at bounding box center [1499, 23] width 79 height 13
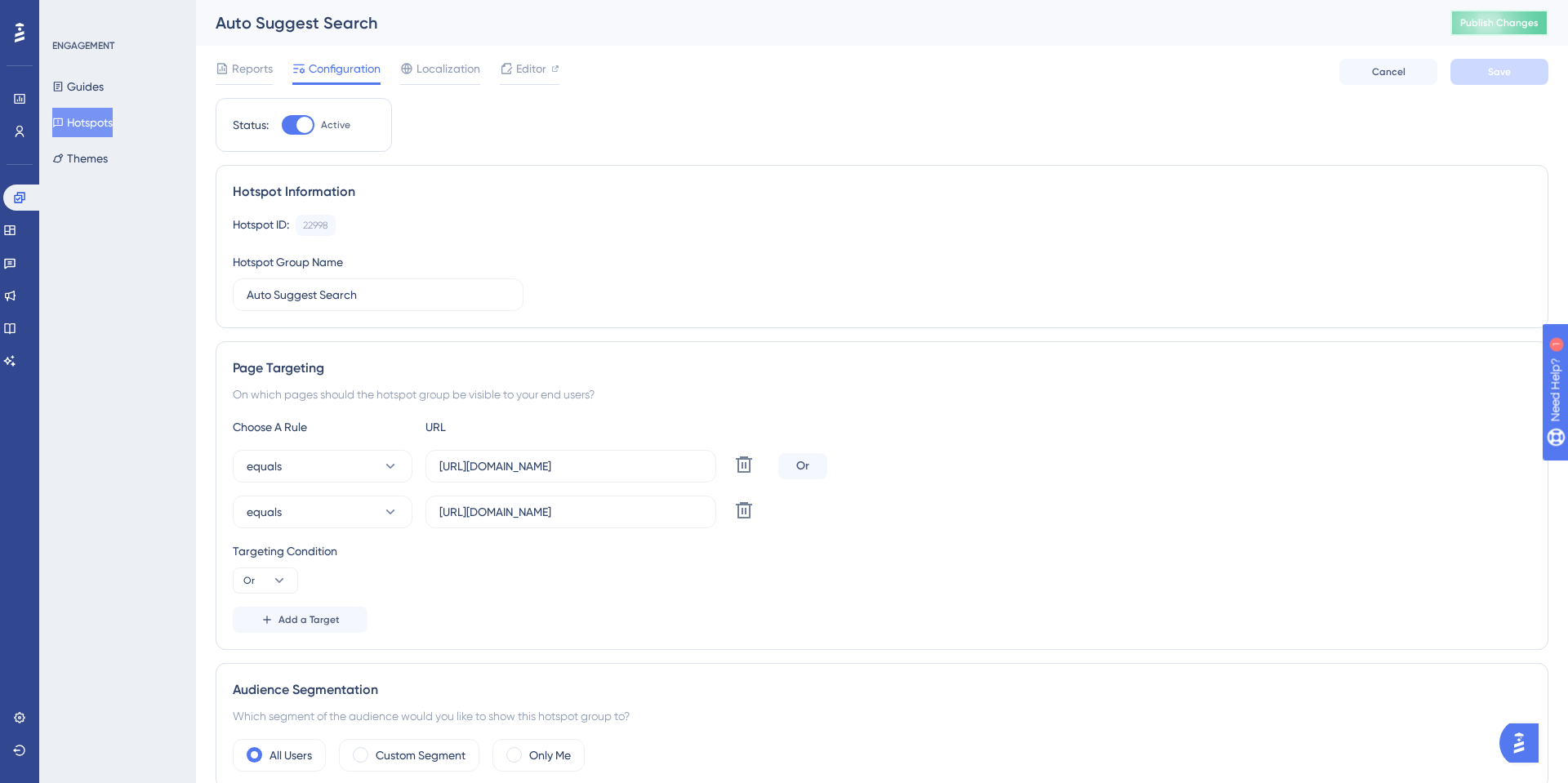
click at [1463, 25] on span "Publish Changes" at bounding box center [1499, 22] width 78 height 13
